Goal: Information Seeking & Learning: Learn about a topic

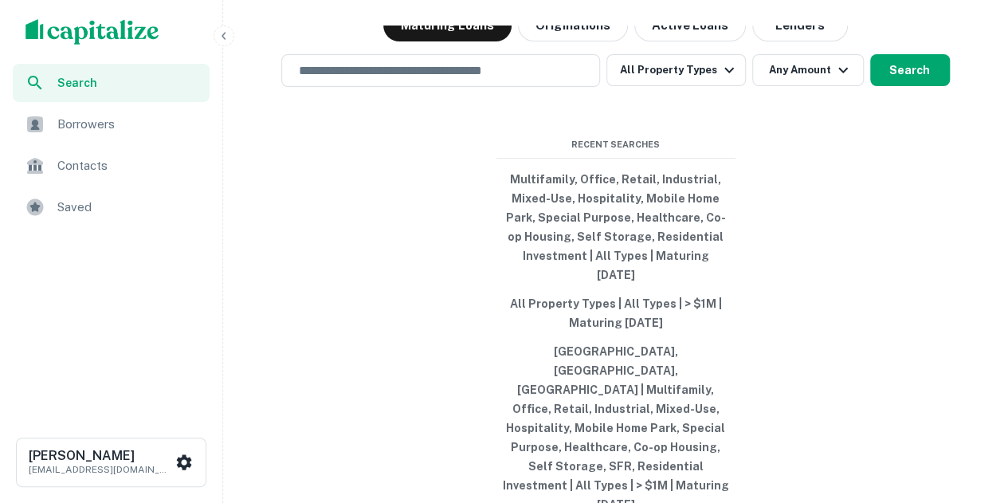
click at [108, 211] on span "Saved" at bounding box center [128, 207] width 143 height 19
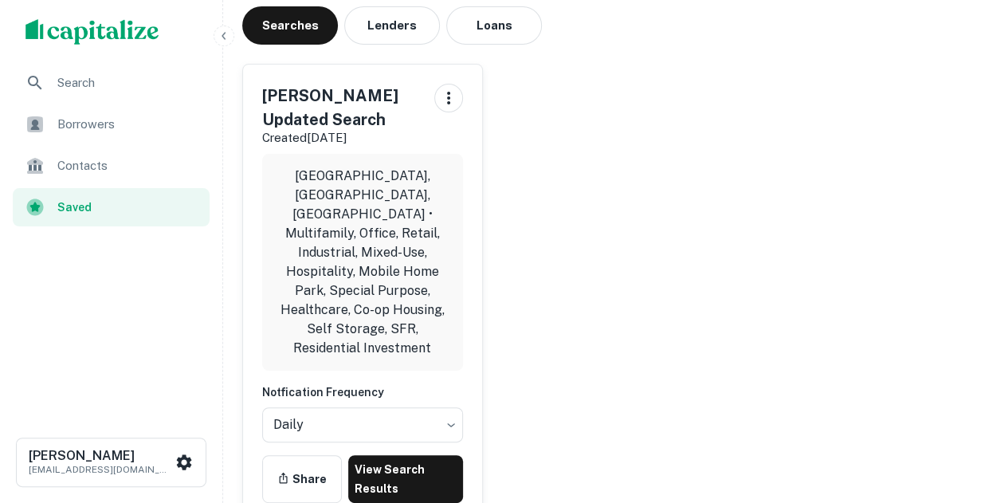
scroll to position [159, 0]
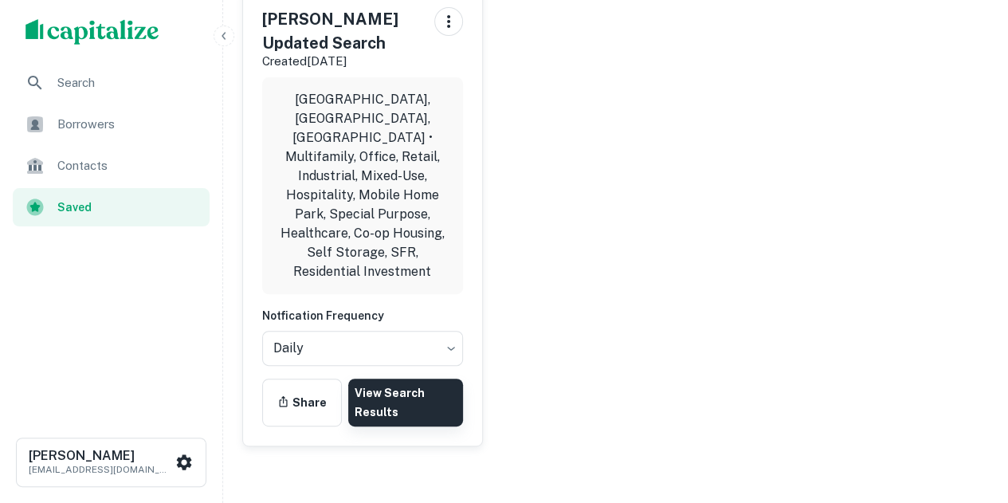
click at [370, 379] on link "View Search Results" at bounding box center [405, 403] width 115 height 48
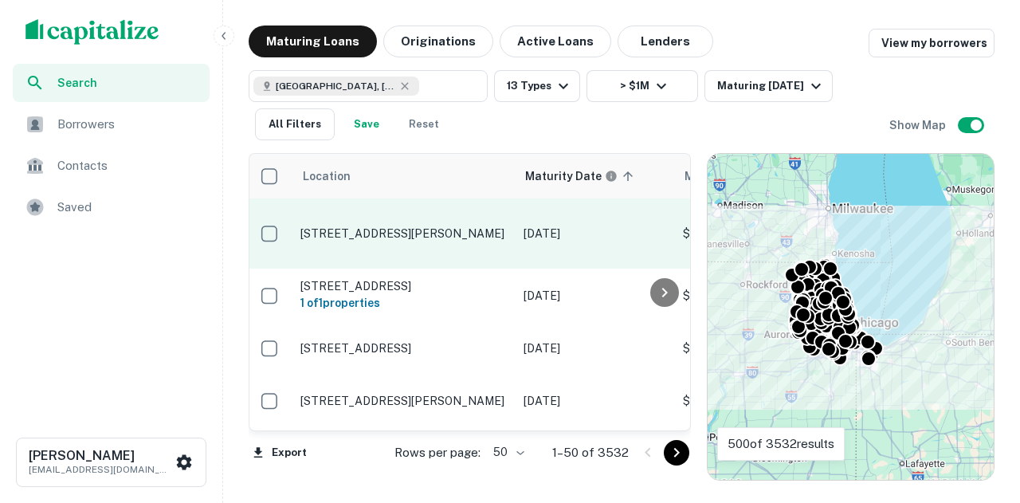
scroll to position [0, 337]
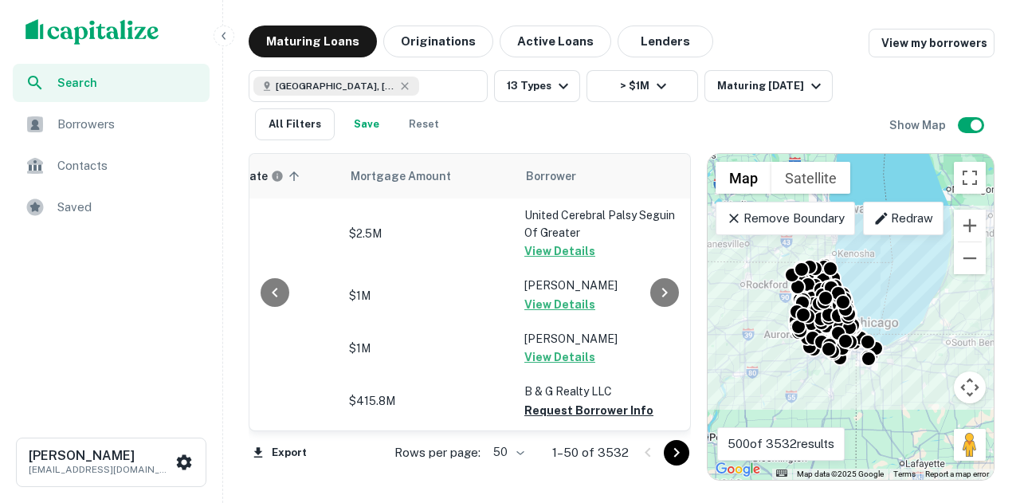
drag, startPoint x: 306, startPoint y: 193, endPoint x: 293, endPoint y: 192, distance: 12.8
click at [293, 192] on div at bounding box center [274, 292] width 51 height 277
click at [289, 183] on div at bounding box center [274, 292] width 51 height 277
click at [289, 178] on div at bounding box center [274, 292] width 51 height 277
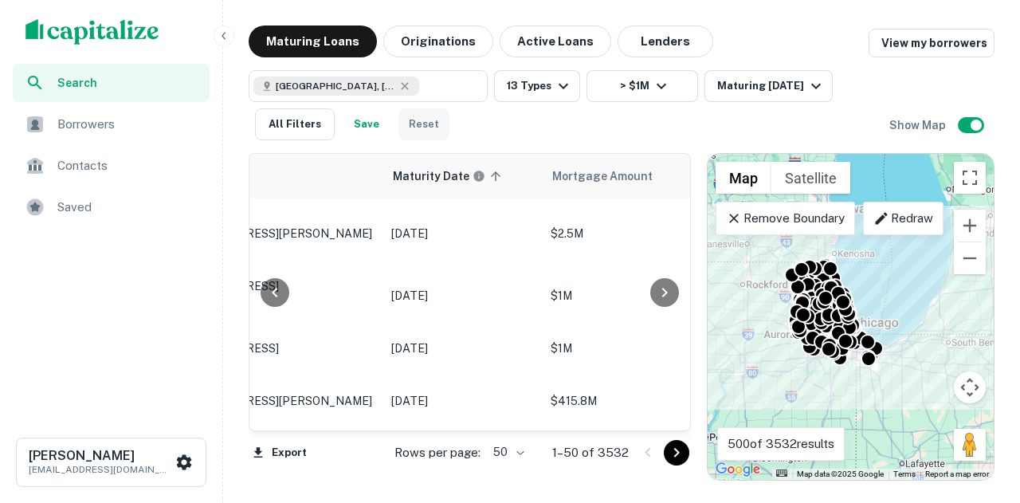
scroll to position [0, 132]
click at [419, 168] on h6 "Maturity Date" at bounding box center [456, 176] width 77 height 18
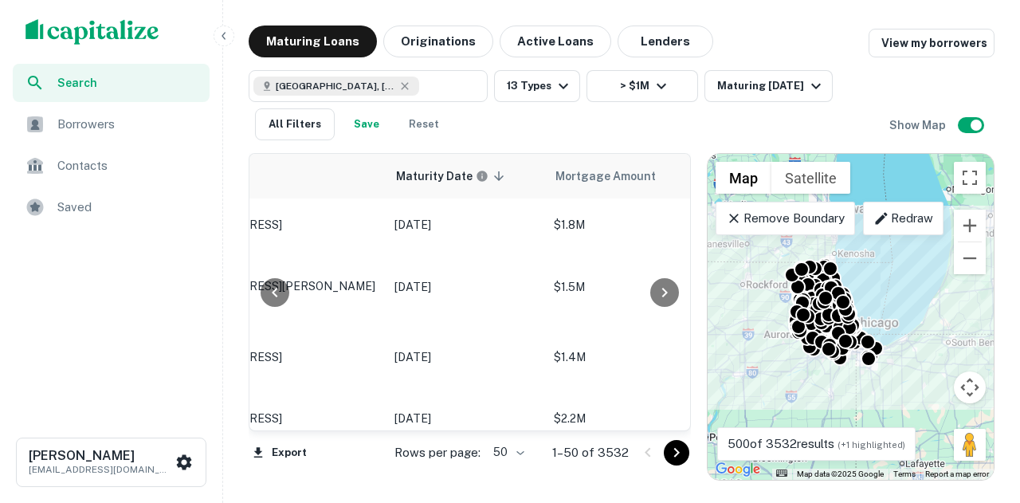
scroll to position [1435, 132]
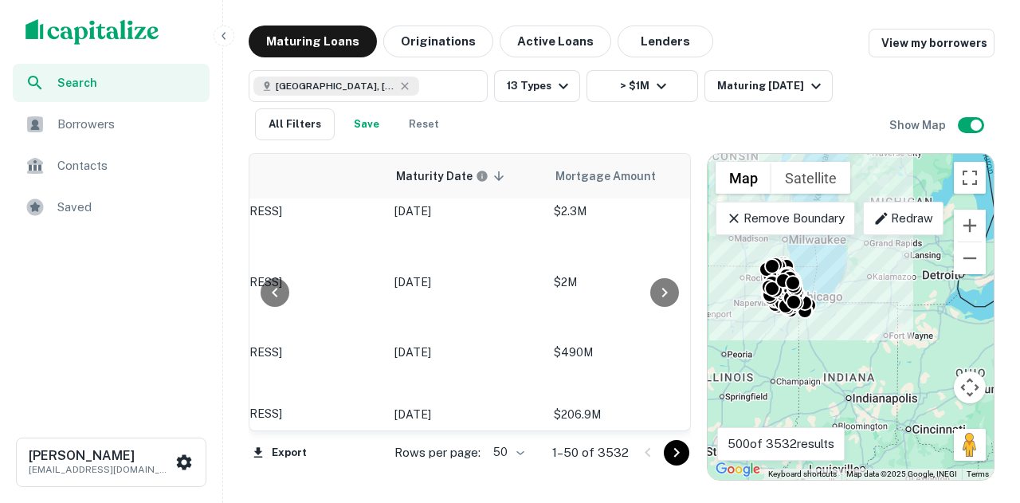
click at [146, 206] on span "Saved" at bounding box center [128, 207] width 143 height 19
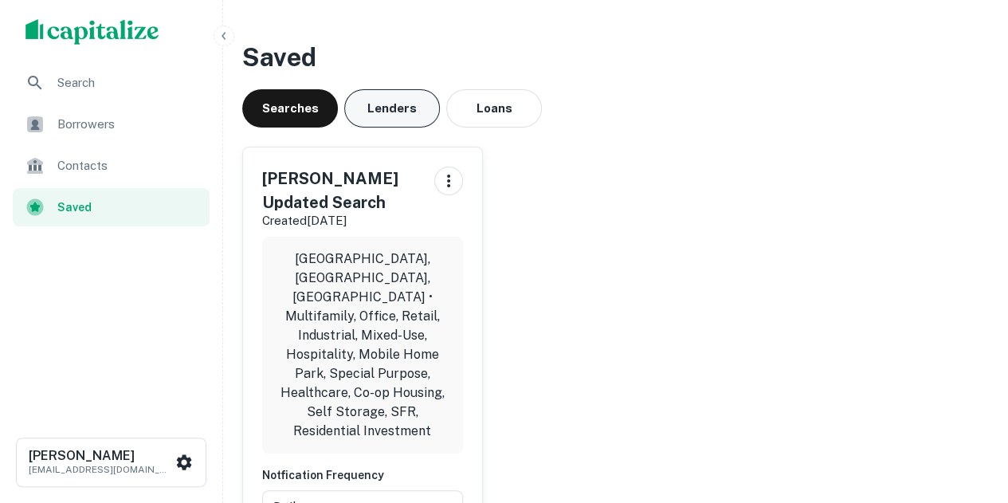
click at [353, 119] on button "Lenders" at bounding box center [392, 108] width 96 height 38
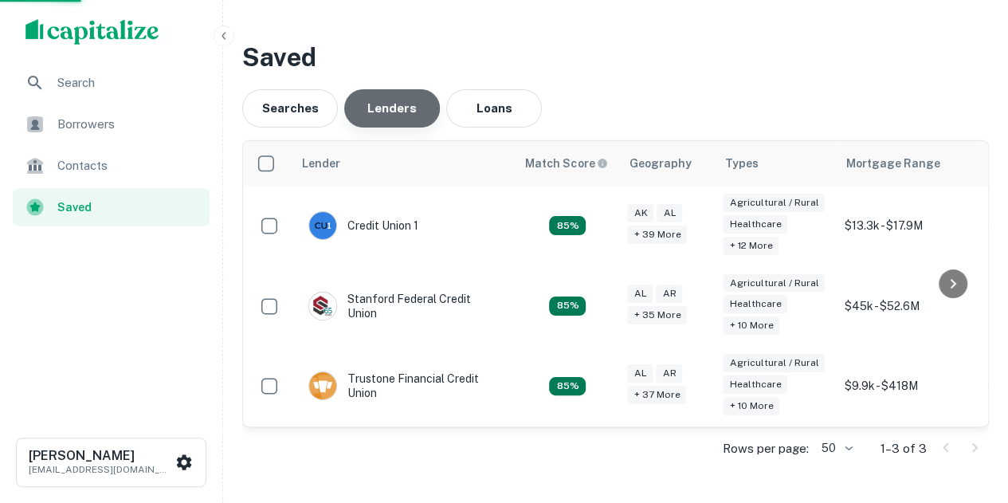
click at [356, 118] on button "Lenders" at bounding box center [392, 108] width 96 height 38
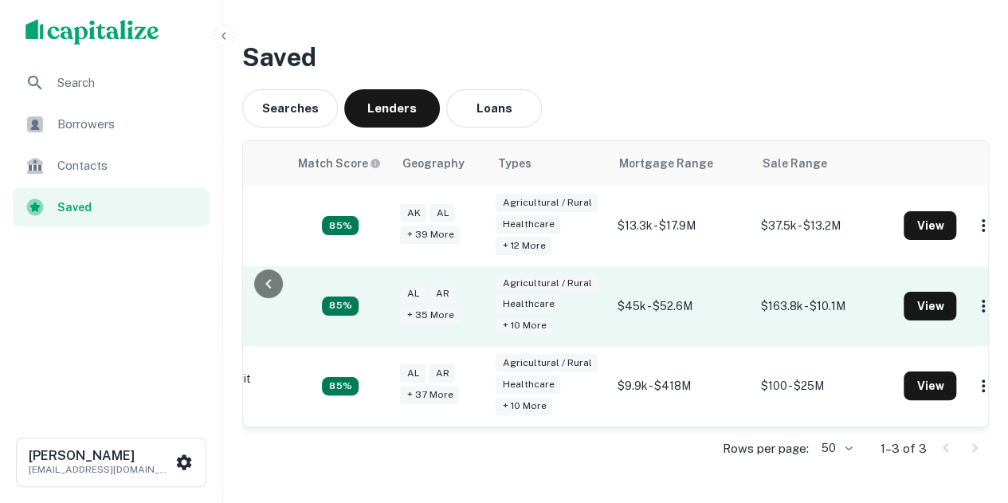
scroll to position [0, 239]
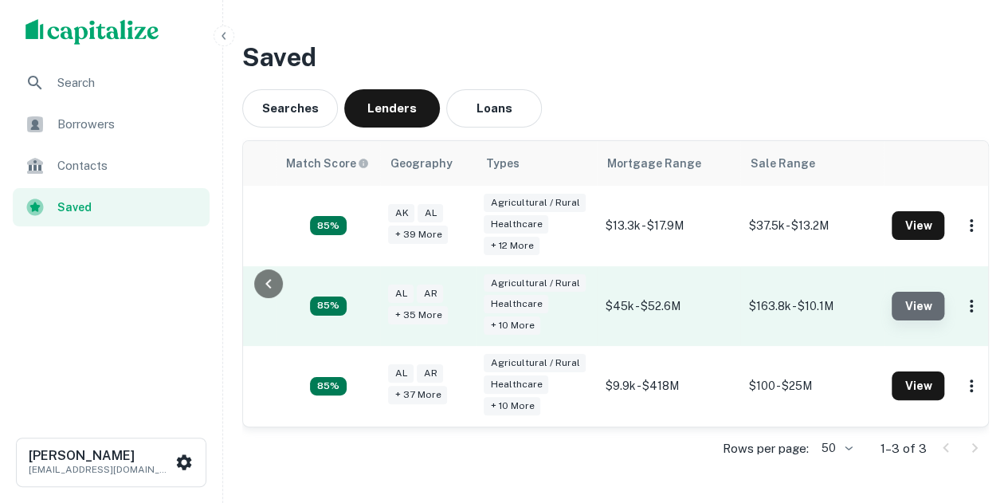
click at [904, 299] on button "View" at bounding box center [918, 306] width 53 height 29
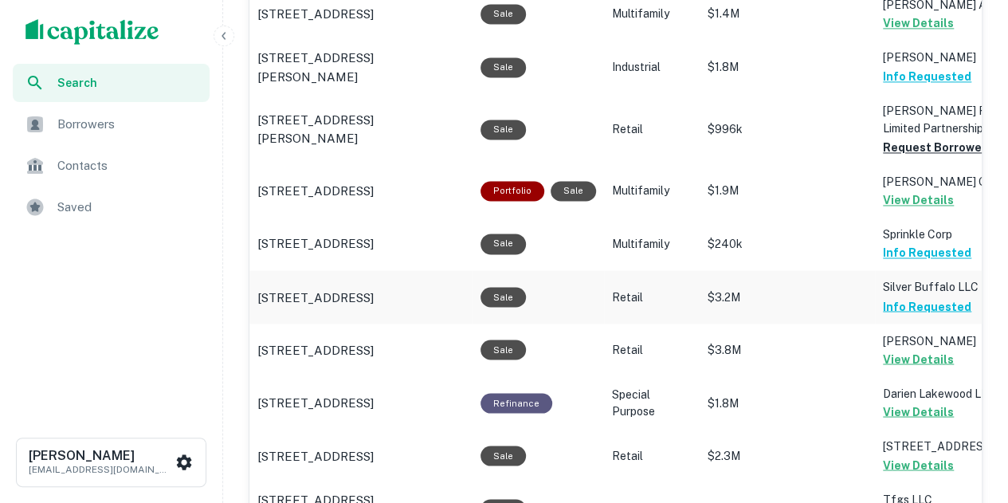
scroll to position [1196, 0]
